Goal: Find specific page/section: Find specific page/section

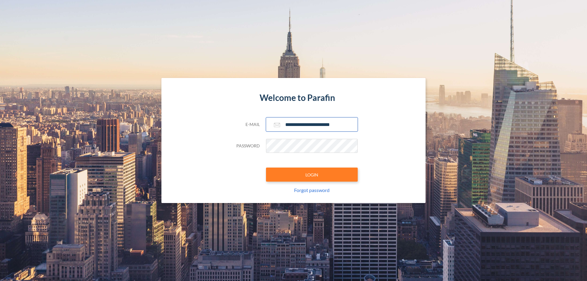
type input "**********"
click at [312, 175] on button "LOGIN" at bounding box center [312, 175] width 92 height 14
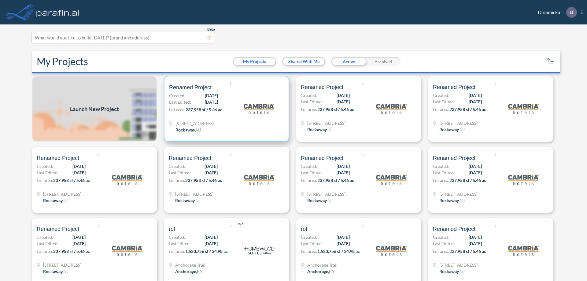
scroll to position [2, 0]
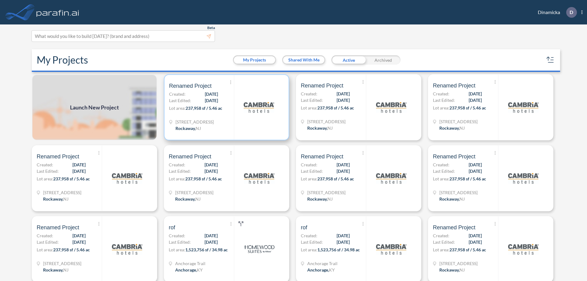
click at [225, 107] on p "Lot area: 237,958 sf / 5.46 ac" at bounding box center [201, 109] width 65 height 9
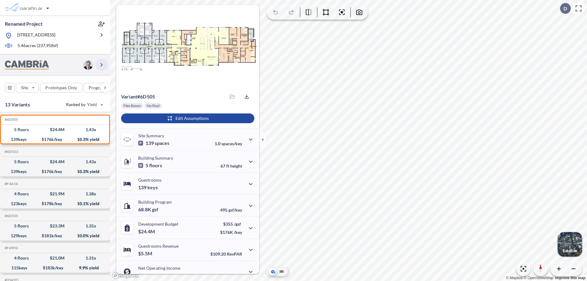
click at [102, 65] on icon "button" at bounding box center [101, 64] width 7 height 7
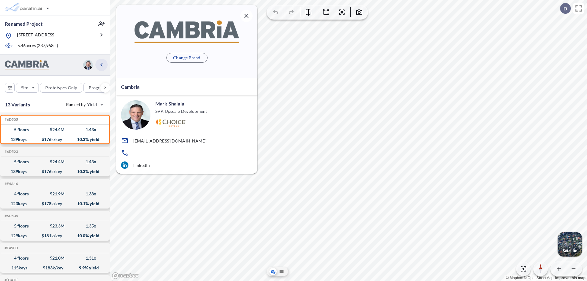
click at [102, 65] on icon "button" at bounding box center [101, 64] width 7 height 7
